Goal: Book appointment/travel/reservation

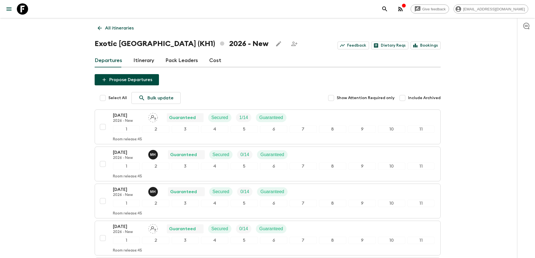
click at [96, 24] on link "All itineraries" at bounding box center [116, 27] width 42 height 11
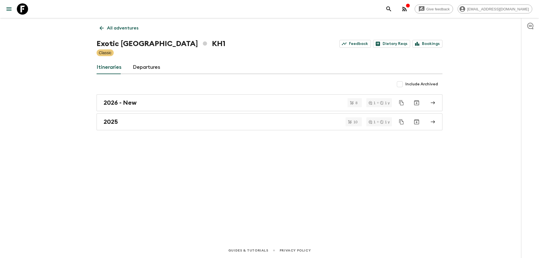
click at [102, 35] on div "All adventures Exotic [GEOGRAPHIC_DATA] KH1 Feedback Dietary Reqs Bookings Clas…" at bounding box center [270, 122] width 360 height 209
click at [100, 28] on icon at bounding box center [102, 28] width 4 height 4
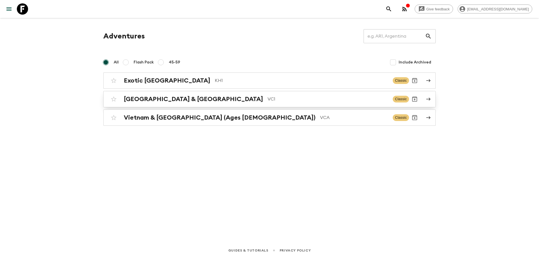
click at [170, 97] on h2 "[GEOGRAPHIC_DATA] & [GEOGRAPHIC_DATA]" at bounding box center [193, 99] width 139 height 7
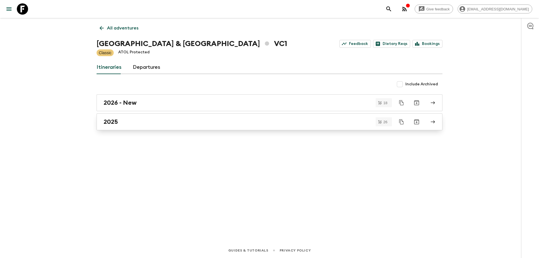
click at [124, 126] on link "2025" at bounding box center [270, 122] width 346 height 17
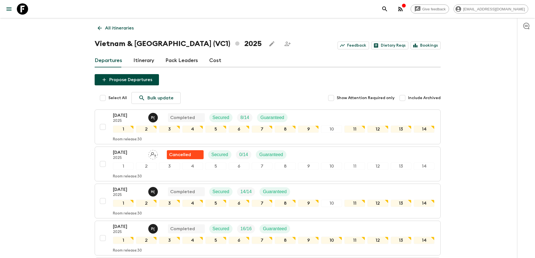
click at [99, 29] on icon at bounding box center [100, 28] width 6 height 6
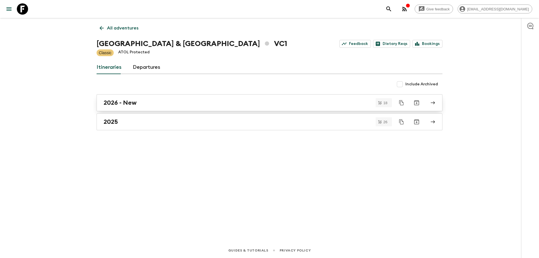
click at [119, 108] on link "2026 - New" at bounding box center [270, 102] width 346 height 17
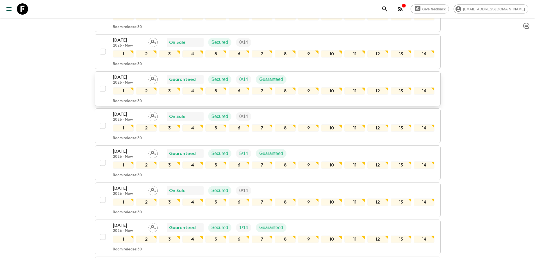
scroll to position [28, 0]
